Goal: Obtain resource: Obtain resource

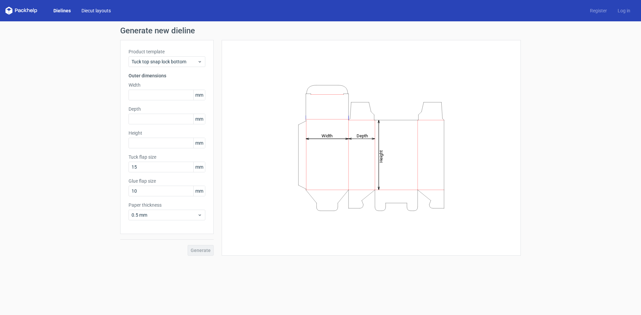
click at [104, 9] on link "Diecut layouts" at bounding box center [96, 10] width 40 height 7
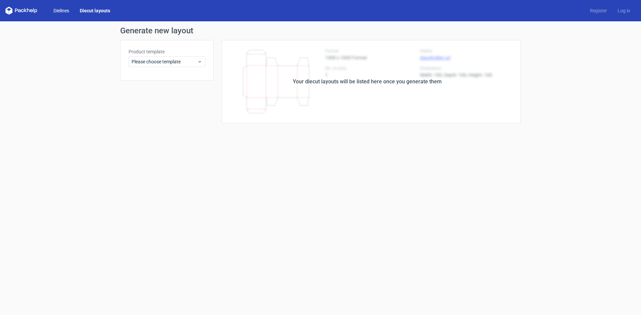
click at [65, 10] on link "Dielines" at bounding box center [61, 10] width 26 height 7
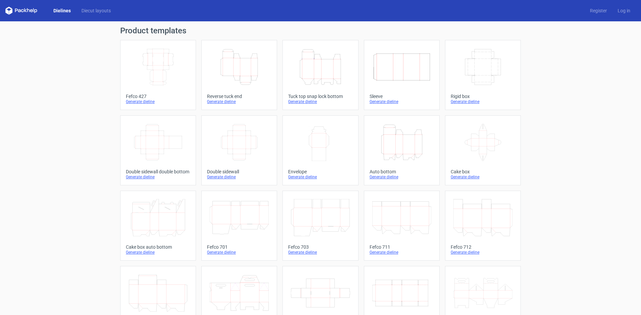
click at [163, 65] on line at bounding box center [163, 59] width 0 height 12
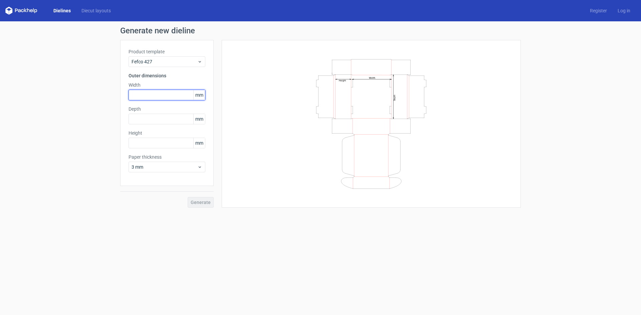
click at [161, 94] on input "text" at bounding box center [166, 95] width 77 height 11
type input "150"
click at [137, 115] on input "text" at bounding box center [166, 119] width 77 height 11
type input "140"
click at [162, 145] on input "text" at bounding box center [166, 143] width 77 height 11
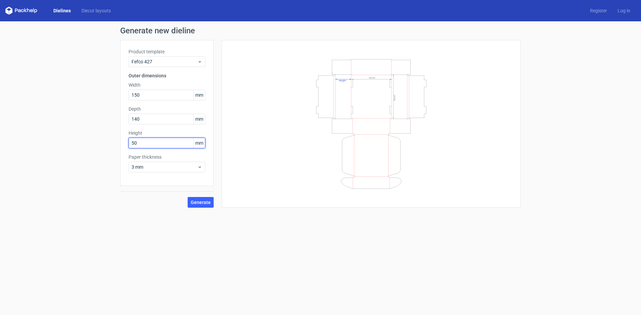
type input "50"
click at [179, 167] on span "3 mm" at bounding box center [164, 167] width 66 height 7
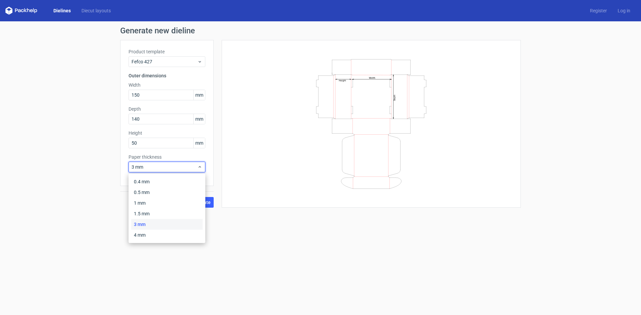
click at [149, 224] on div "3 mm" at bounding box center [166, 224] width 71 height 11
click at [195, 172] on div "3 mm" at bounding box center [166, 167] width 77 height 11
click at [159, 231] on div "4 mm" at bounding box center [166, 235] width 71 height 11
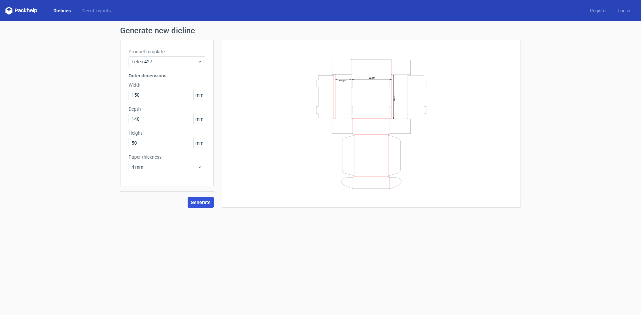
click at [199, 205] on span "Generate" at bounding box center [201, 202] width 20 height 5
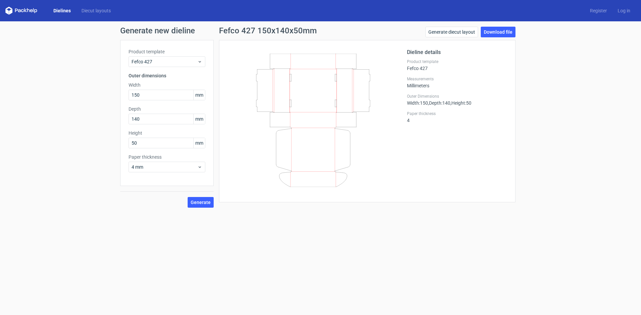
click at [310, 150] on icon at bounding box center [313, 120] width 161 height 133
click at [511, 33] on link "Download file" at bounding box center [497, 32] width 35 height 11
click at [202, 167] on div "4 mm" at bounding box center [166, 167] width 77 height 11
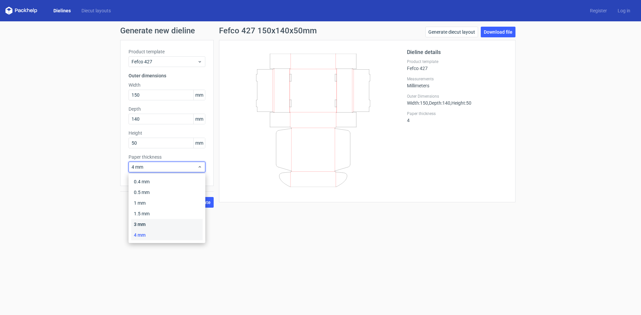
click at [163, 224] on div "3 mm" at bounding box center [166, 224] width 71 height 11
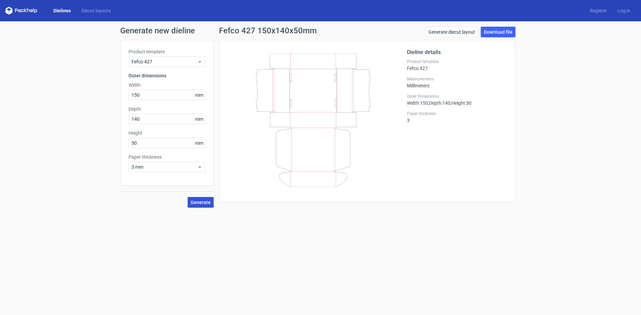
click at [196, 199] on button "Generate" at bounding box center [201, 202] width 26 height 11
